Goal: Check status

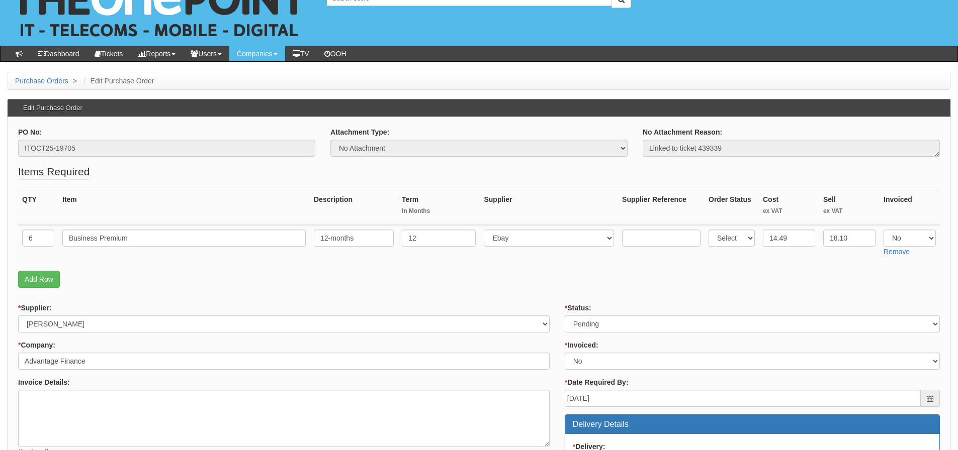
scroll to position [50, 0]
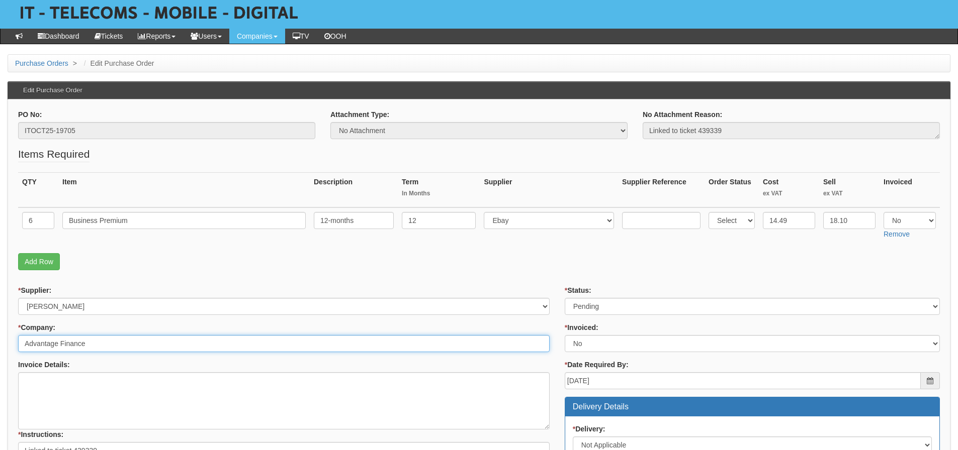
drag, startPoint x: 106, startPoint y: 343, endPoint x: 18, endPoint y: 343, distance: 88.0
click at [18, 343] on input "Advantage Finance" at bounding box center [283, 343] width 531 height 17
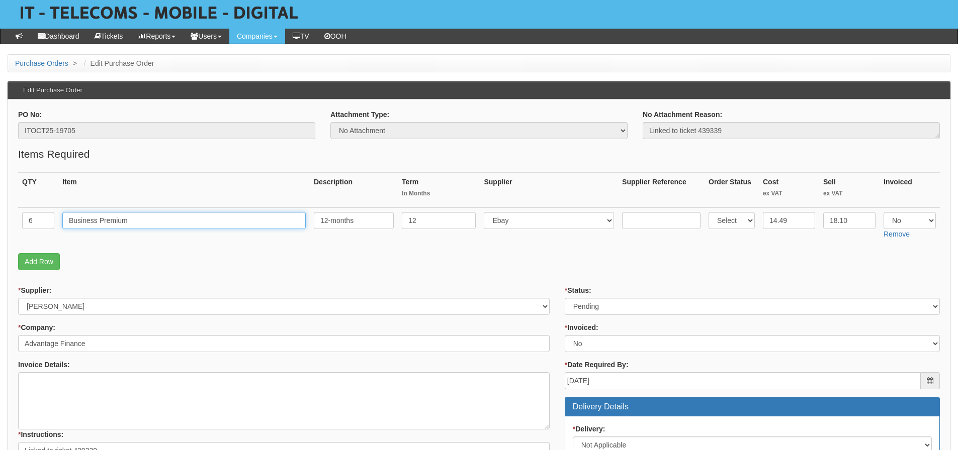
drag, startPoint x: 175, startPoint y: 222, endPoint x: 33, endPoint y: 225, distance: 142.3
click at [33, 225] on tr "6 Business Premium 12-months 12 Select 123 REG.co.uk 1Password 3 4Gon AA Jones …" at bounding box center [478, 226] width 921 height 36
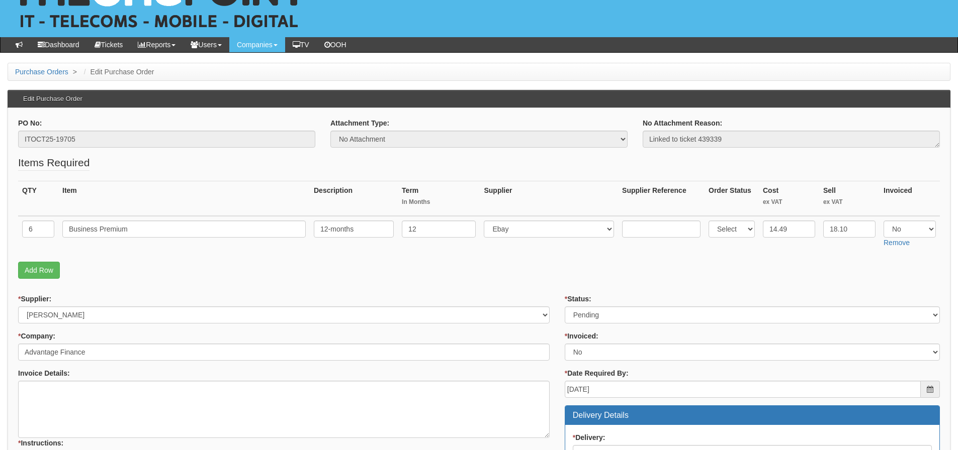
scroll to position [41, 0]
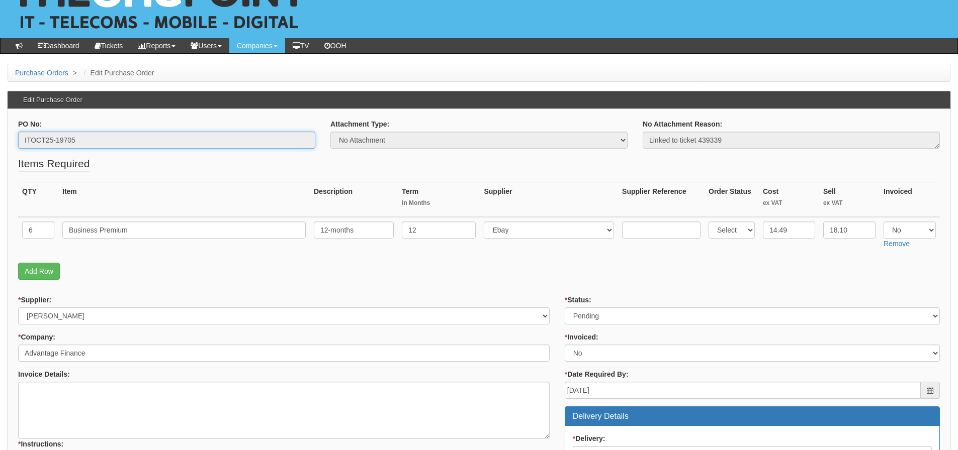
drag, startPoint x: 79, startPoint y: 143, endPoint x: 8, endPoint y: 144, distance: 71.9
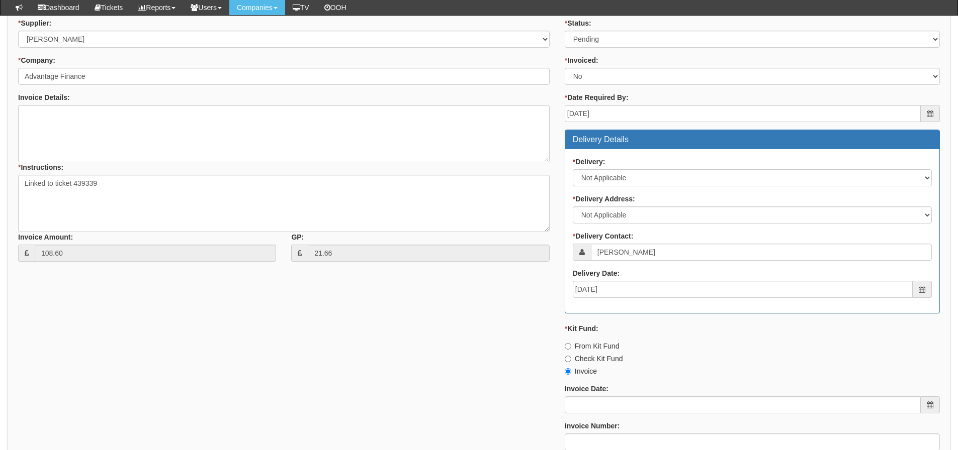
scroll to position [543, 0]
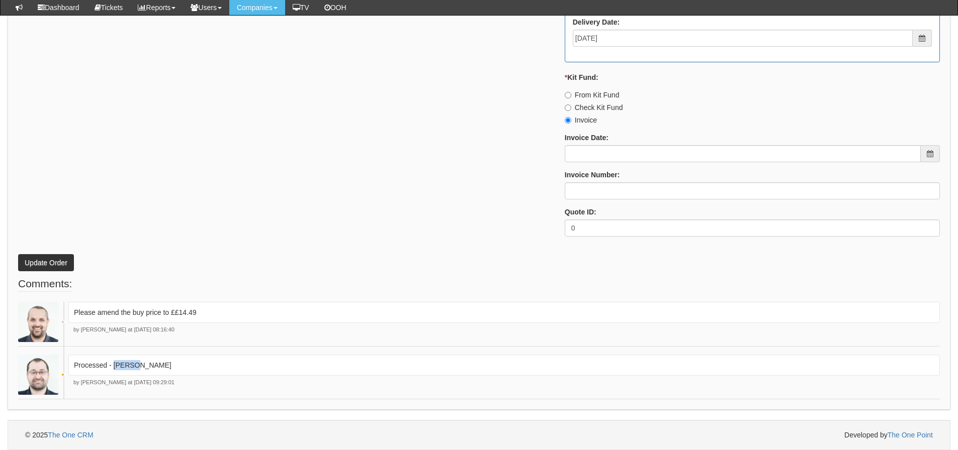
drag, startPoint x: 143, startPoint y: 366, endPoint x: 114, endPoint y: 371, distance: 29.5
click at [114, 371] on p "Processed - Ingram" at bounding box center [504, 365] width 860 height 10
copy p "[PERSON_NAME]"
click at [590, 193] on input "Invoice Number:" at bounding box center [752, 190] width 375 height 17
paste input "[PERSON_NAME]"
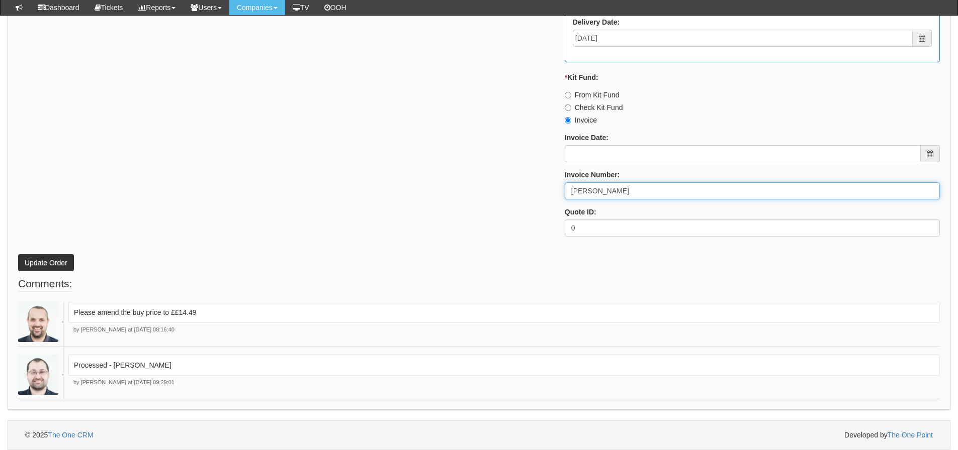
type input "[PERSON_NAME]"
click at [267, 240] on div "* Supplier: Select 123 REG.co.uk 1Password 3 4Gon AA Jones Electric Ltd Abzorb …" at bounding box center [479, 6] width 937 height 478
click at [47, 266] on button "Update Order" at bounding box center [46, 262] width 56 height 17
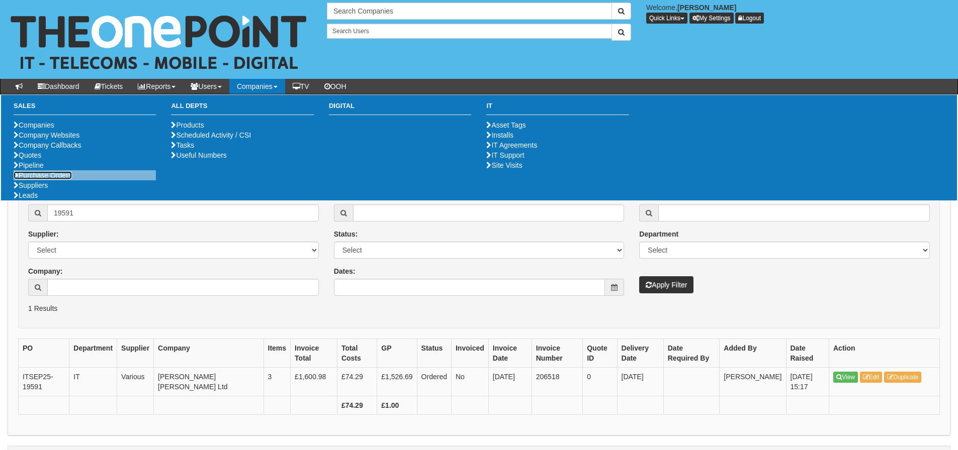
click at [60, 179] on link "Purchase Orders" at bounding box center [43, 175] width 58 height 8
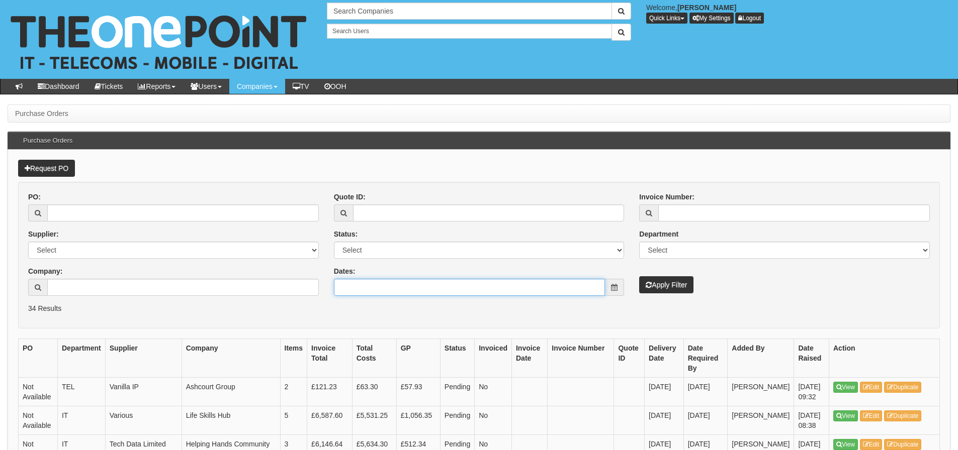
click at [416, 287] on input "Dates:" at bounding box center [469, 287] width 271 height 17
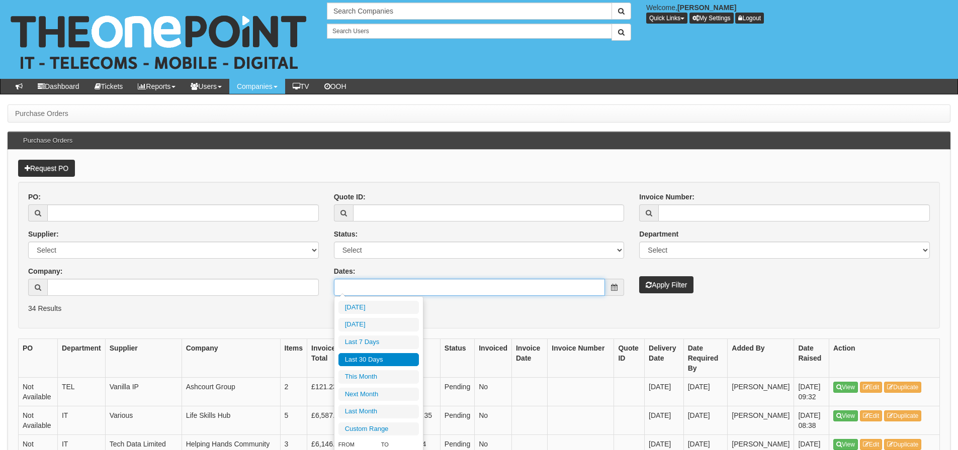
type input "[DATE]"
click at [373, 354] on li "Last 30 Days" at bounding box center [378, 360] width 80 height 14
type input "[DATE] - [DATE]"
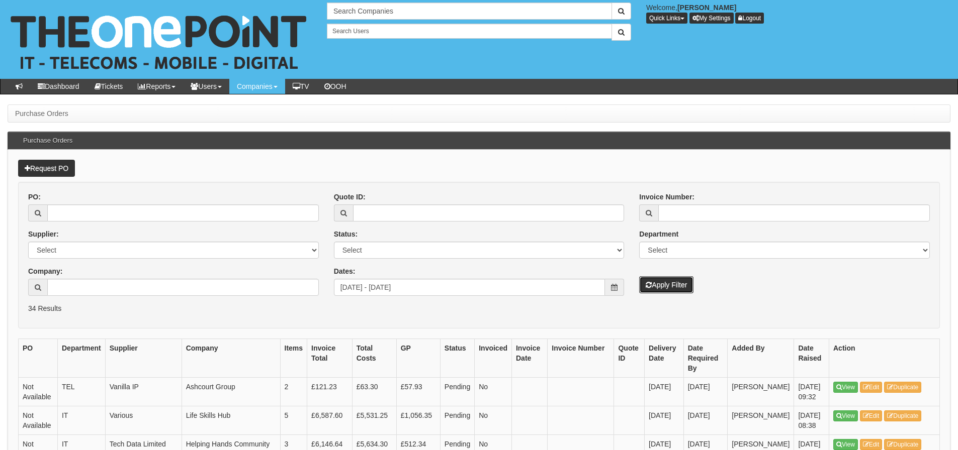
click at [650, 278] on button "Apply Filter" at bounding box center [666, 284] width 54 height 17
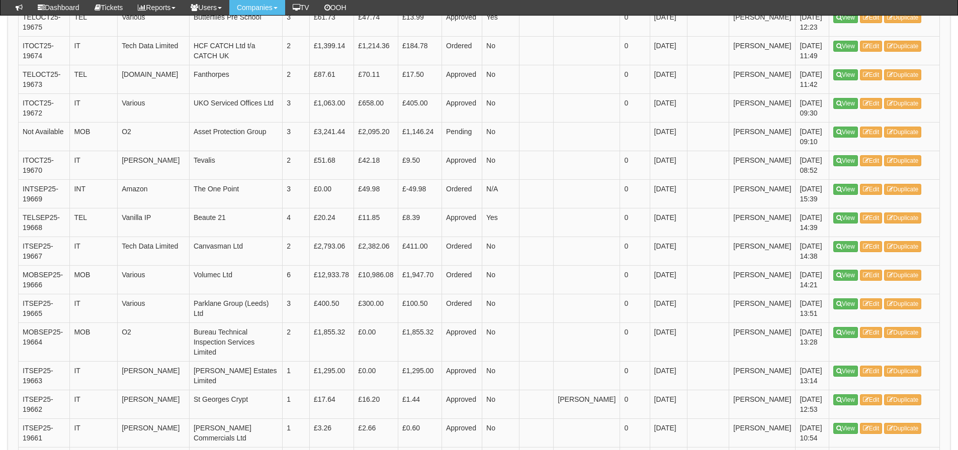
scroll to position [1464, 0]
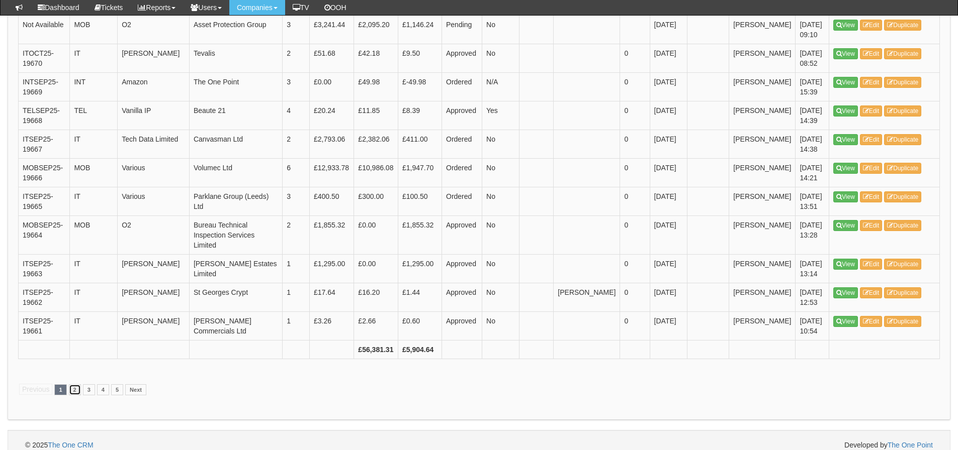
click at [70, 385] on link "2" at bounding box center [75, 390] width 12 height 11
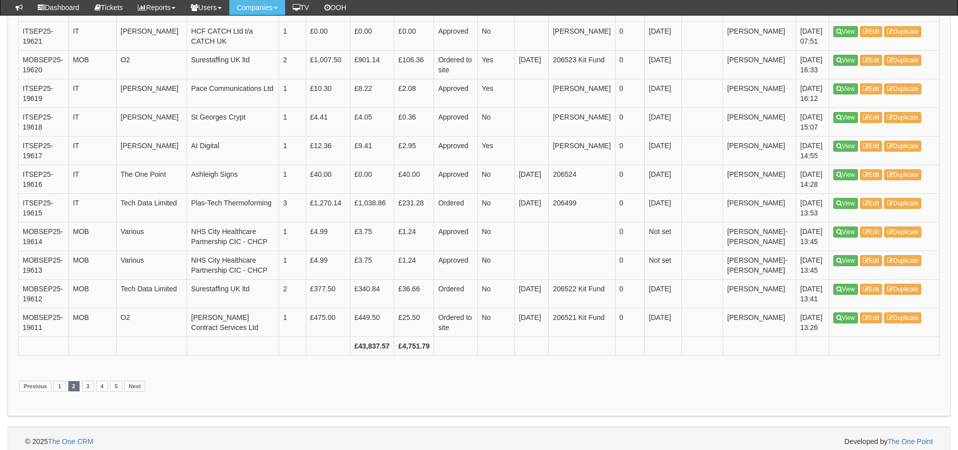
scroll to position [1485, 0]
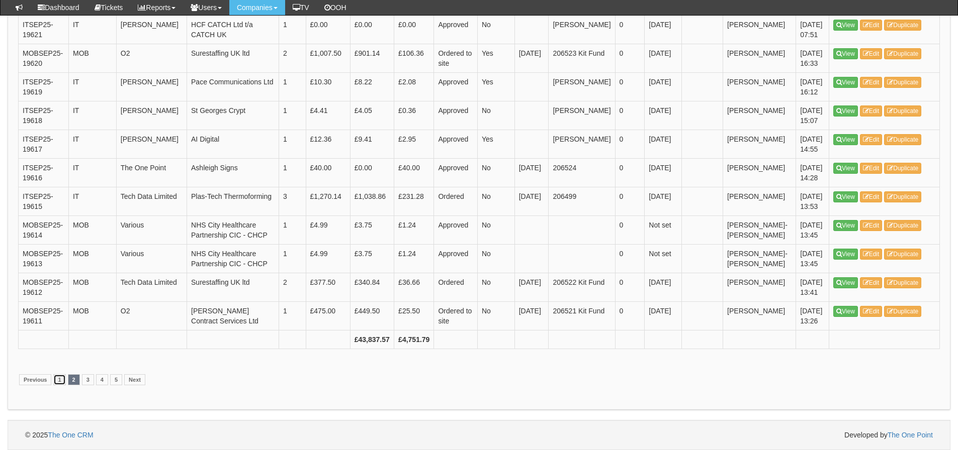
click at [65, 378] on link "1" at bounding box center [59, 380] width 12 height 11
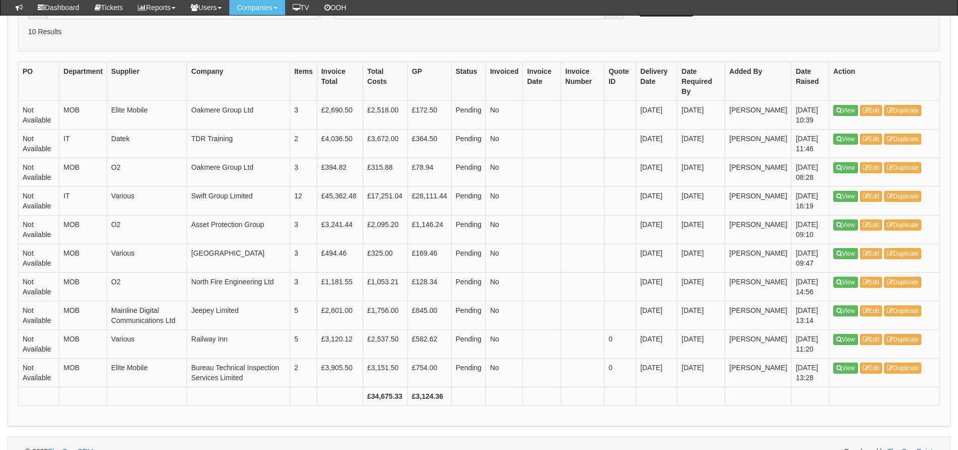
scroll to position [151, 0]
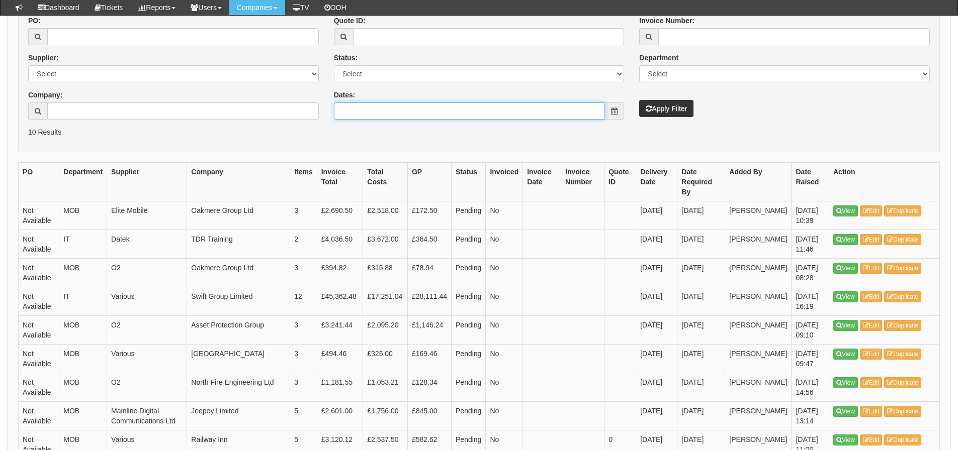
click at [390, 107] on input "Dates:" at bounding box center [469, 111] width 271 height 17
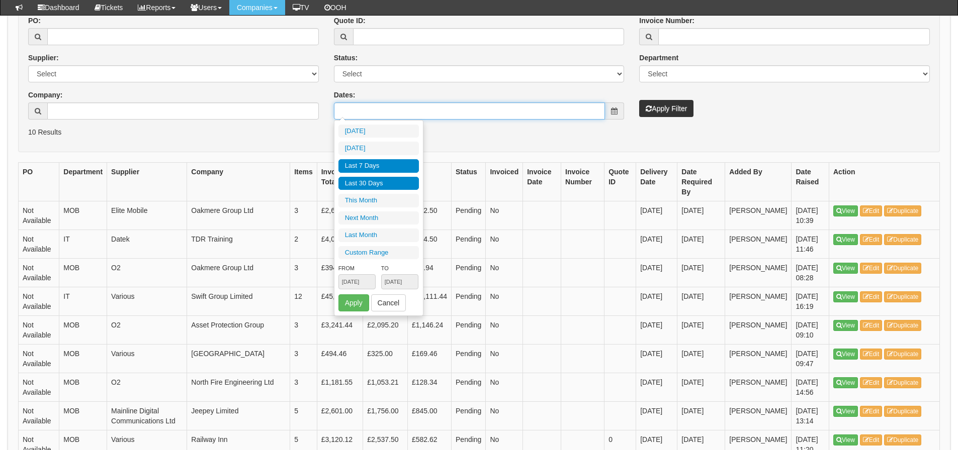
type input "2025-10-05"
type input "2025-09-30"
type input "[DATE]"
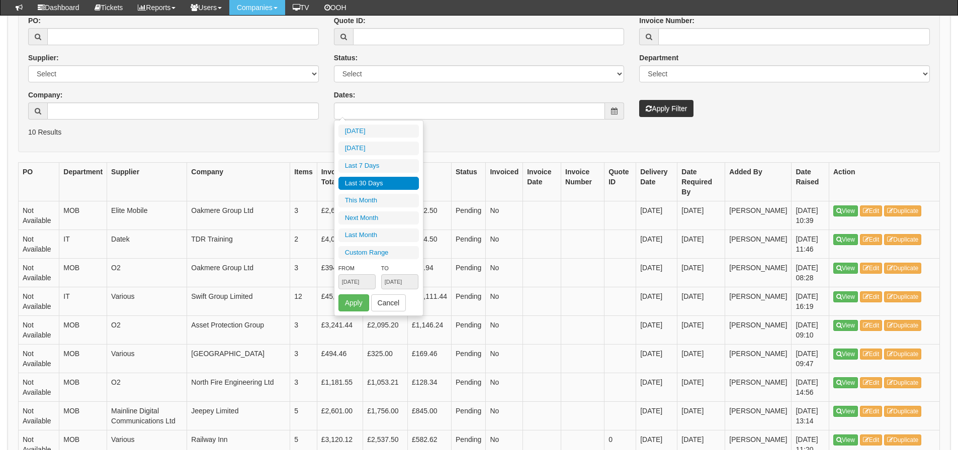
click at [386, 190] on li "Last 30 Days" at bounding box center [378, 184] width 80 height 14
type input "[DATE] - [DATE]"
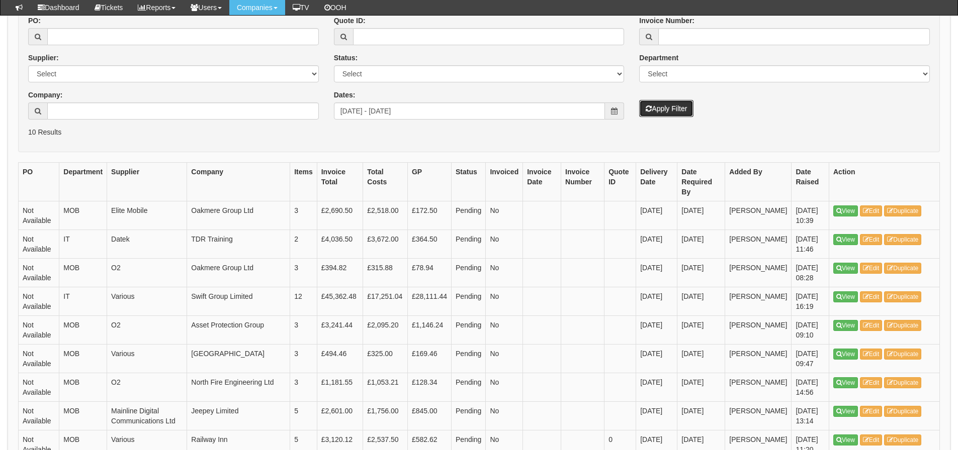
click at [654, 115] on button "Apply Filter" at bounding box center [666, 108] width 54 height 17
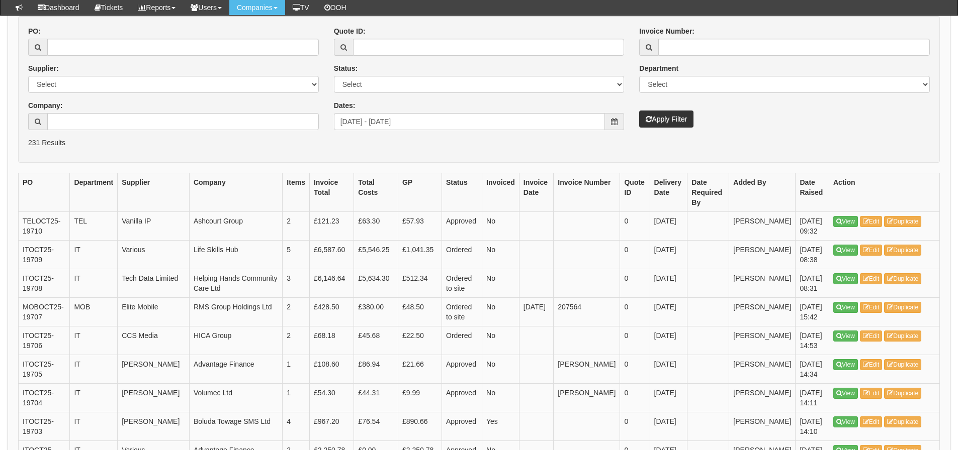
scroll to position [151, 0]
